Goal: Check status

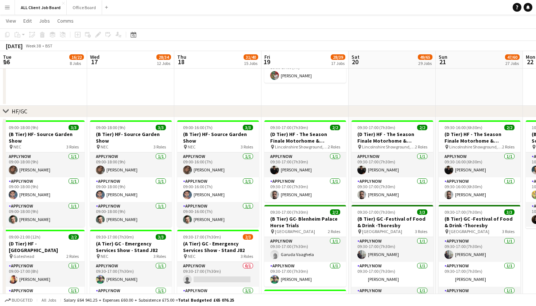
scroll to position [0, 156]
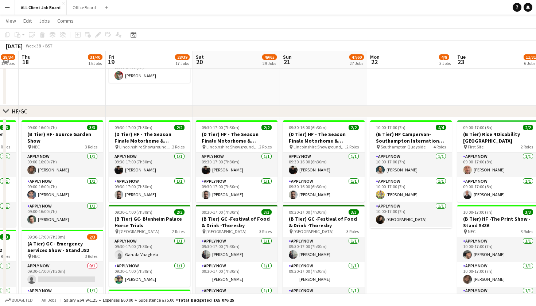
click at [6, 9] on app-icon "Menu" at bounding box center [7, 7] width 6 height 6
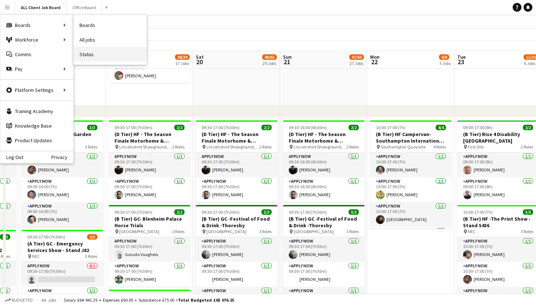
click at [120, 53] on link "Status" at bounding box center [110, 54] width 73 height 15
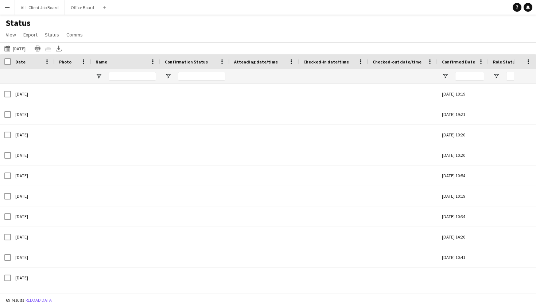
type input "****"
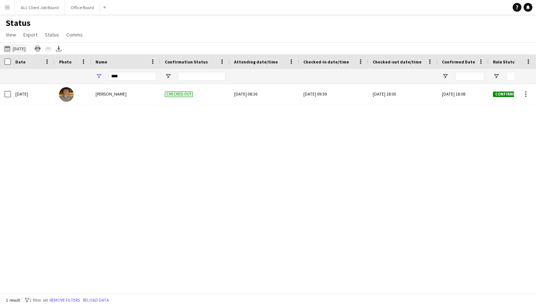
click at [27, 50] on button "[DATE] to [DATE] [DATE]" at bounding box center [15, 48] width 24 height 9
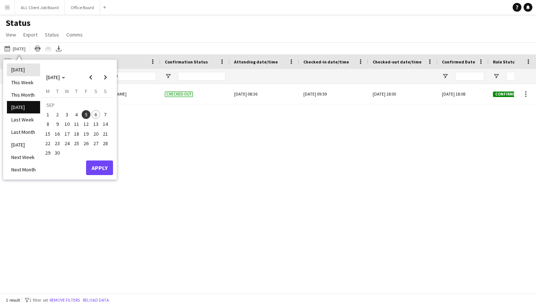
click at [26, 73] on li "[DATE]" at bounding box center [23, 69] width 33 height 12
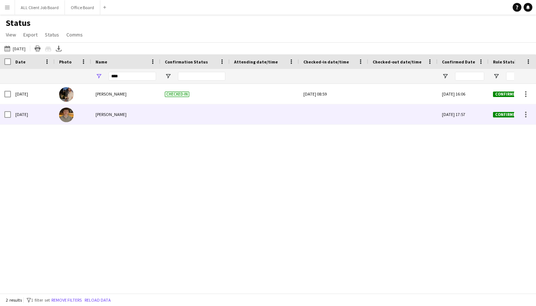
click at [332, 117] on div at bounding box center [333, 114] width 60 height 20
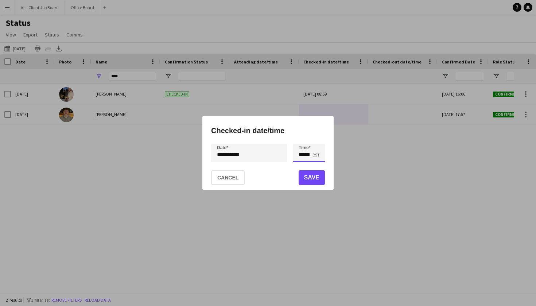
click at [302, 153] on input "*****" at bounding box center [309, 153] width 32 height 18
click at [317, 166] on div at bounding box center [316, 165] width 15 height 7
click at [319, 165] on div at bounding box center [316, 165] width 15 height 7
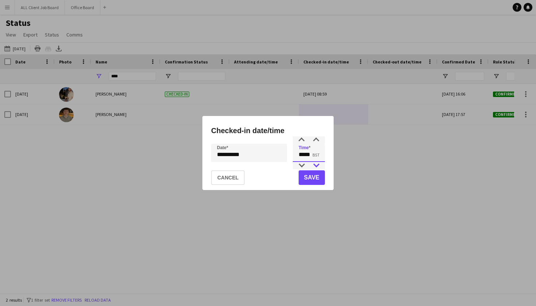
click at [319, 165] on div at bounding box center [316, 165] width 15 height 7
type input "*****"
click at [317, 140] on div at bounding box center [316, 139] width 15 height 7
click at [318, 181] on button "Save" at bounding box center [311, 177] width 26 height 15
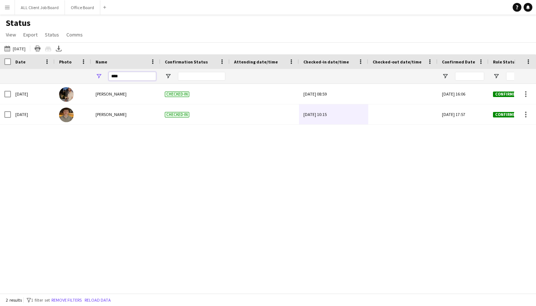
click at [120, 75] on input "****" at bounding box center [132, 76] width 47 height 9
type input "*"
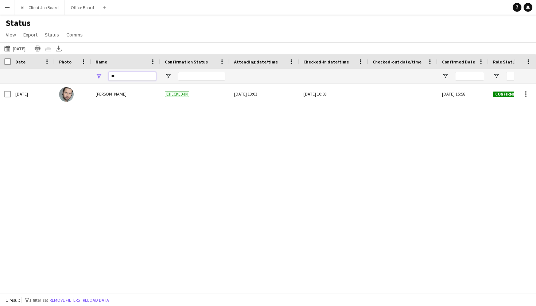
type input "*"
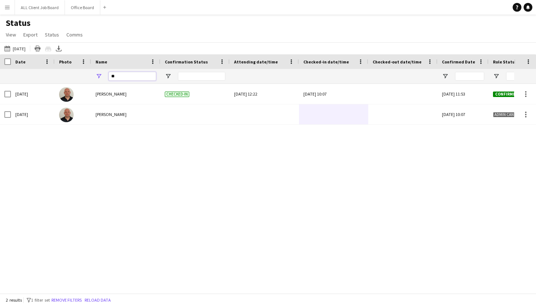
type input "*"
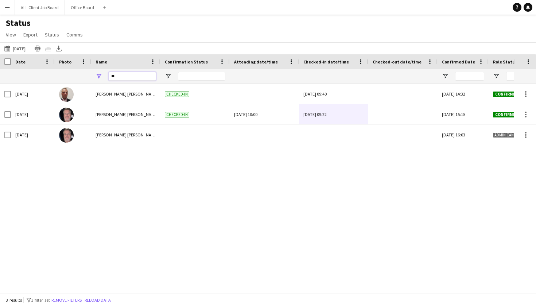
type input "*"
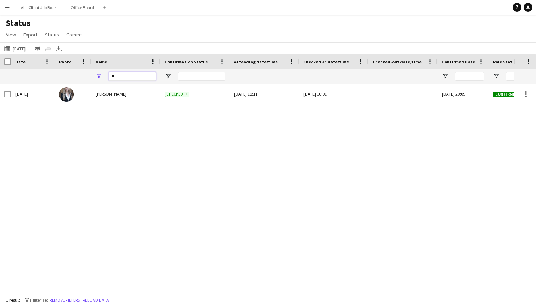
type input "*"
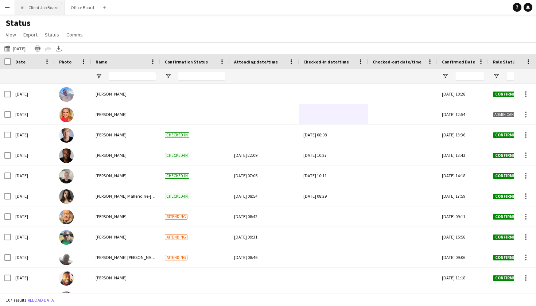
click at [29, 9] on button "ALL Client Job Board Close" at bounding box center [40, 7] width 50 height 14
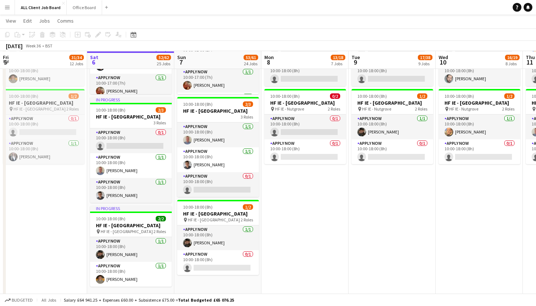
scroll to position [2138, 0]
click at [11, 11] on button "Menu" at bounding box center [7, 7] width 15 height 15
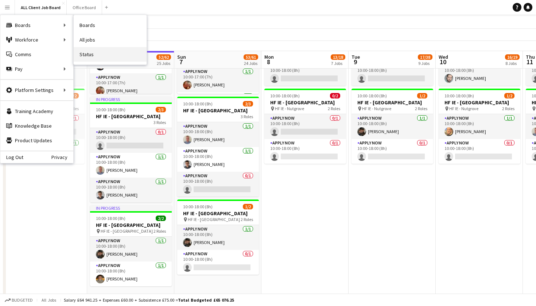
click at [94, 53] on link "Status" at bounding box center [110, 54] width 73 height 15
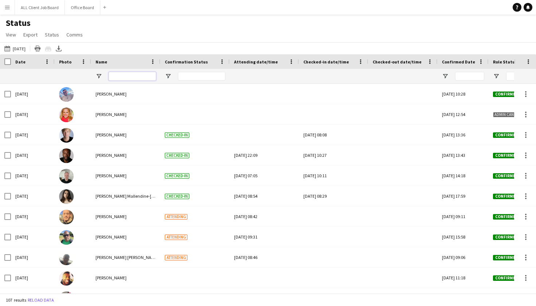
click at [138, 78] on input "Name Filter Input" at bounding box center [132, 76] width 47 height 9
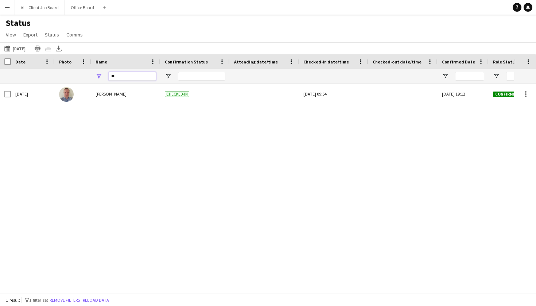
type input "*"
drag, startPoint x: 138, startPoint y: 78, endPoint x: 162, endPoint y: 127, distance: 54.4
click at [162, 127] on div "[DATE] [PERSON_NAME] [DATE] 11:33 Confirmed CC777" at bounding box center [257, 188] width 514 height 209
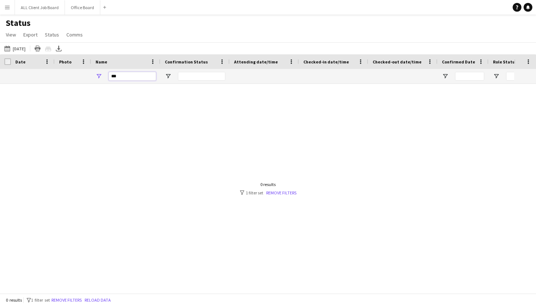
click at [125, 78] on input "***" at bounding box center [132, 76] width 47 height 9
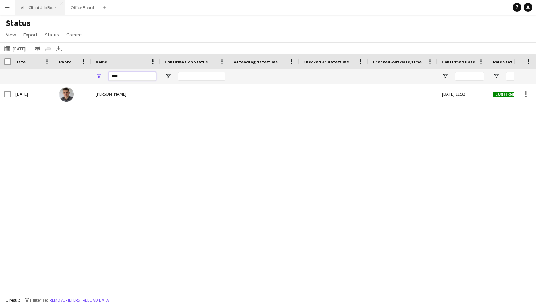
type input "****"
click at [36, 8] on button "ALL Client Job Board Close" at bounding box center [40, 7] width 50 height 14
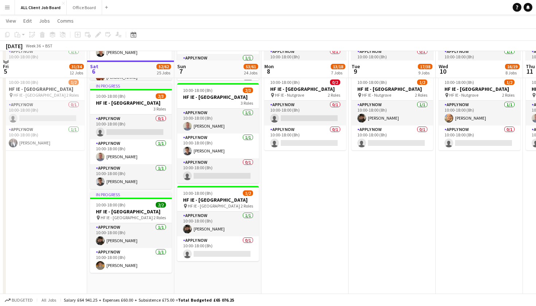
scroll to position [2149, 0]
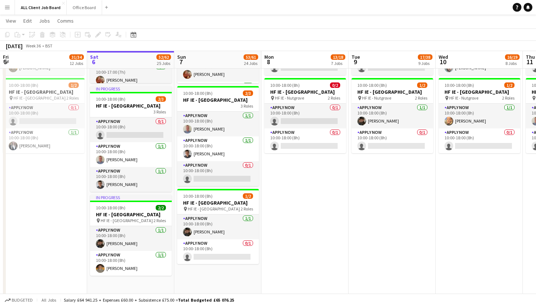
click at [301, 1] on app-navbar "Menu Boards Boards Boards All jobs Status Workforce Workforce My Workforce Recr…" at bounding box center [268, 7] width 536 height 15
